Goal: Use online tool/utility: Use online tool/utility

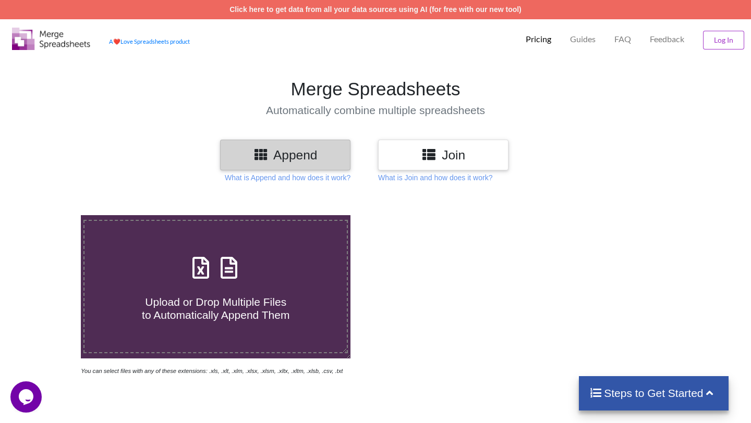
click at [229, 267] on icon at bounding box center [229, 263] width 26 height 22
click at [51, 215] on input "Upload or Drop Multiple Files to Automatically Append Them" at bounding box center [51, 215] width 0 height 0
type input "C:\fakepath\HOMEPAGE-DOWNLOAD_1746165970498.xlsx"
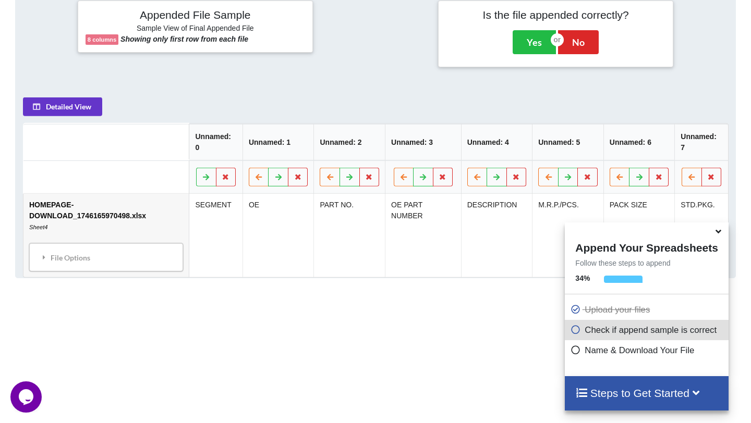
scroll to position [420, 0]
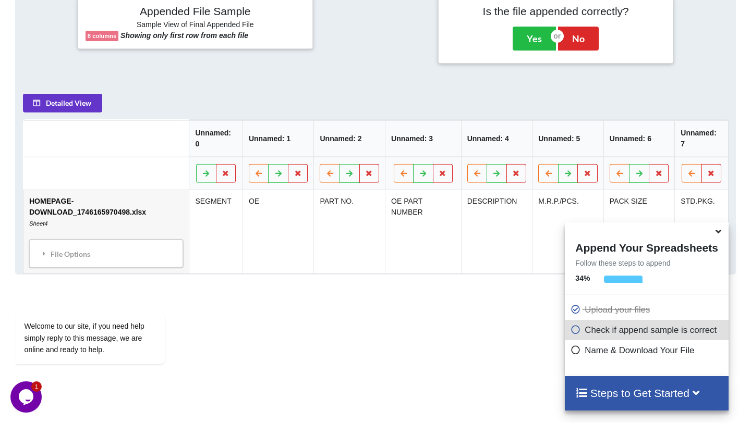
click at [718, 235] on icon at bounding box center [718, 229] width 11 height 9
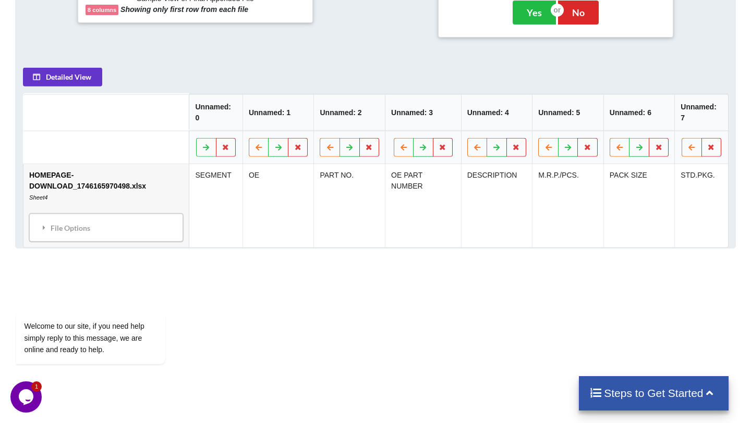
scroll to position [440, 0]
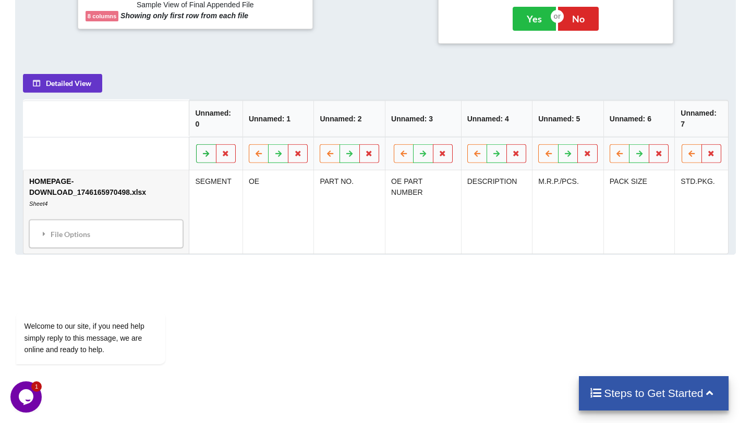
click at [200, 163] on button at bounding box center [206, 153] width 20 height 19
click at [208, 156] on icon at bounding box center [206, 153] width 9 height 6
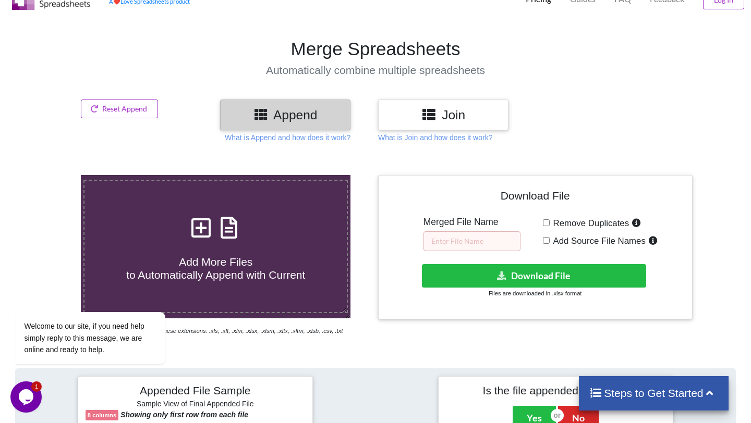
scroll to position [43, 0]
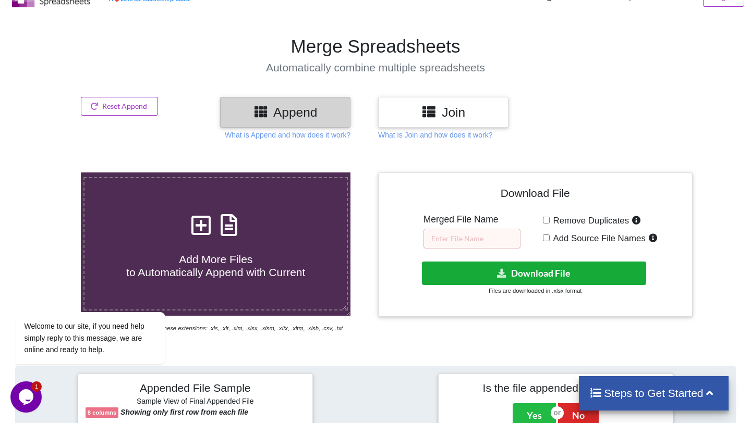
click at [496, 269] on icon at bounding box center [501, 273] width 11 height 8
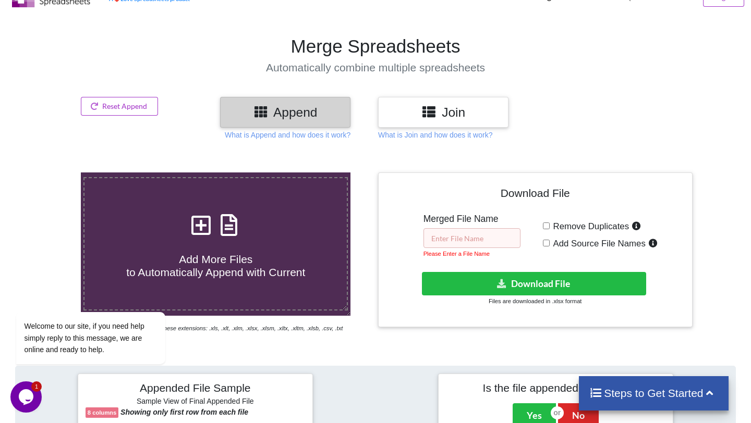
click at [454, 232] on input "text" at bounding box center [471, 238] width 97 height 20
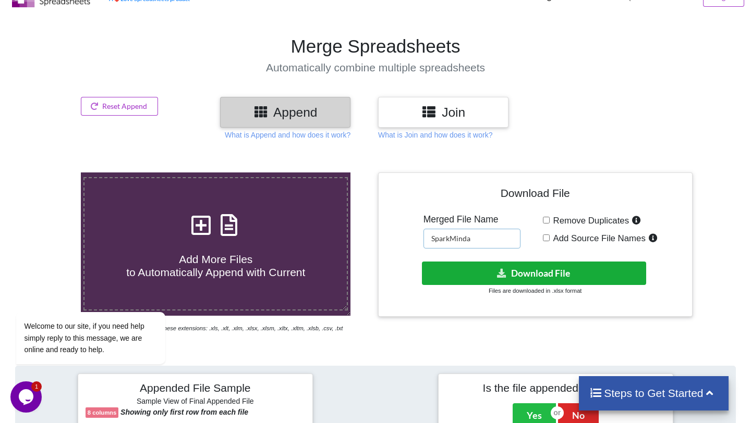
type input "SparkMinda"
click at [527, 270] on button "Download File" at bounding box center [534, 273] width 224 height 23
